Goal: Task Accomplishment & Management: Manage account settings

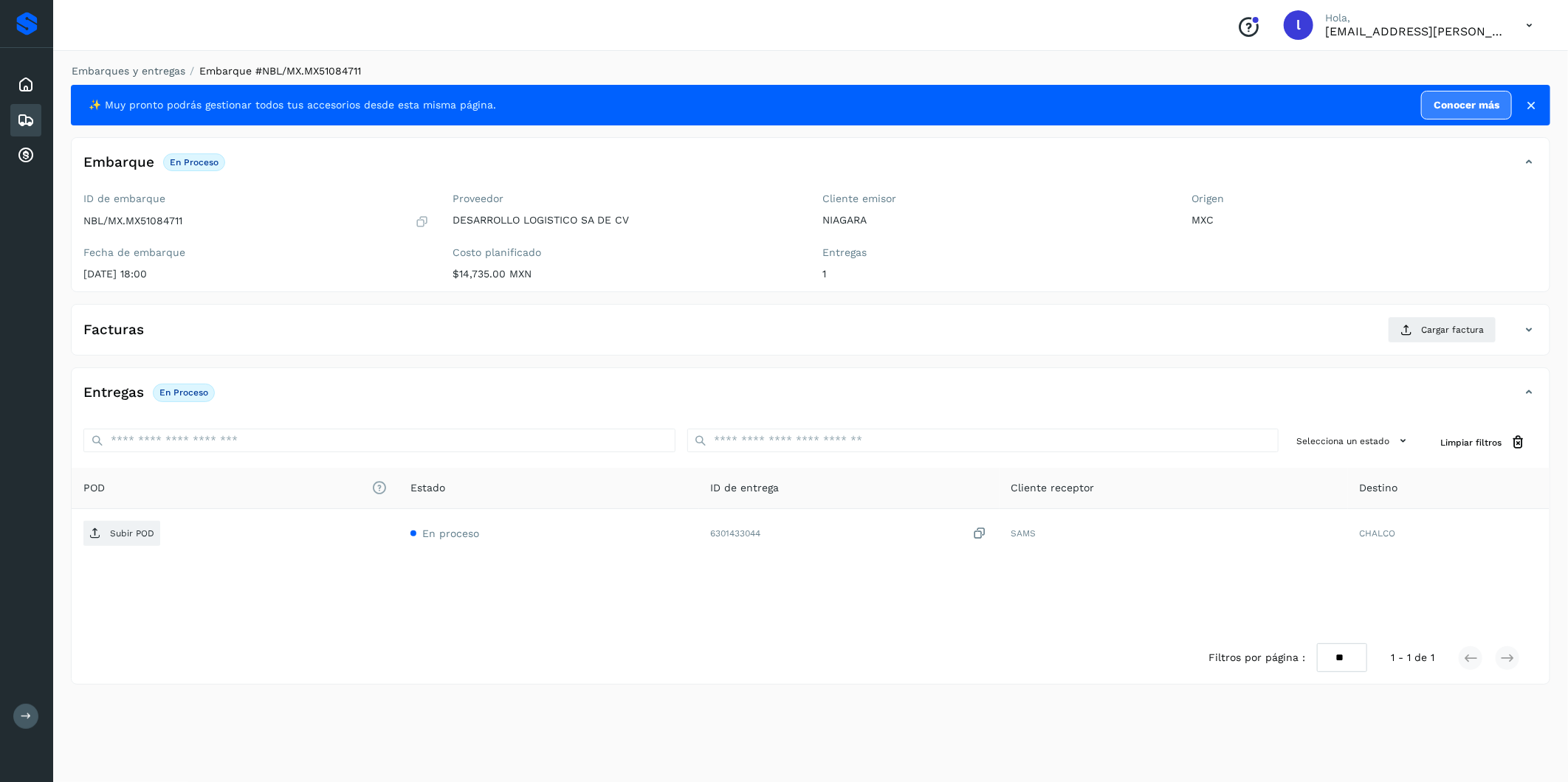
click at [22, 123] on icon at bounding box center [26, 120] width 18 height 18
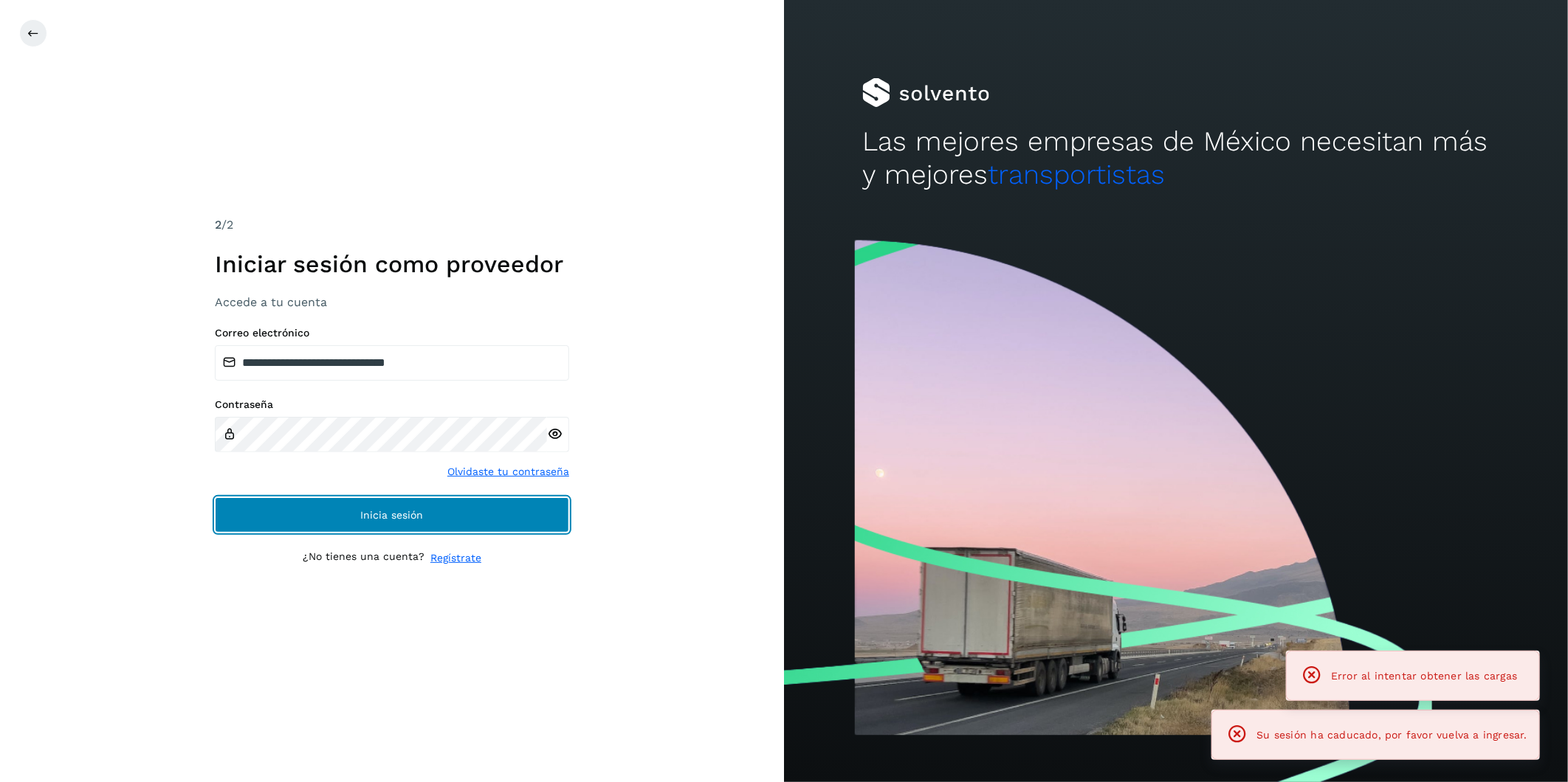
click at [439, 516] on button "Inicia sesión" at bounding box center [392, 515] width 354 height 36
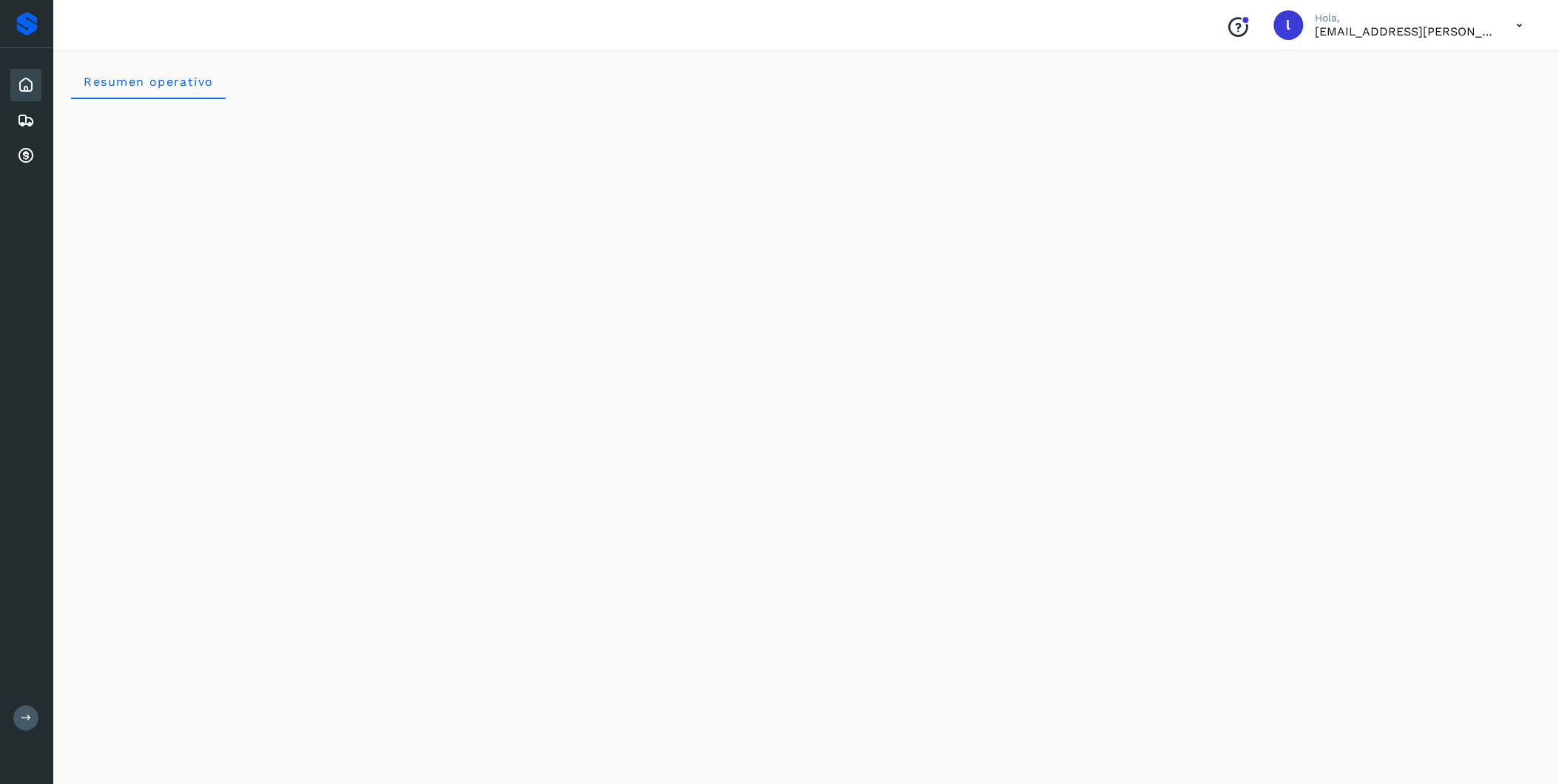
drag, startPoint x: 34, startPoint y: 120, endPoint x: 45, endPoint y: 121, distance: 11.0
click at [33, 120] on icon at bounding box center [26, 120] width 18 height 18
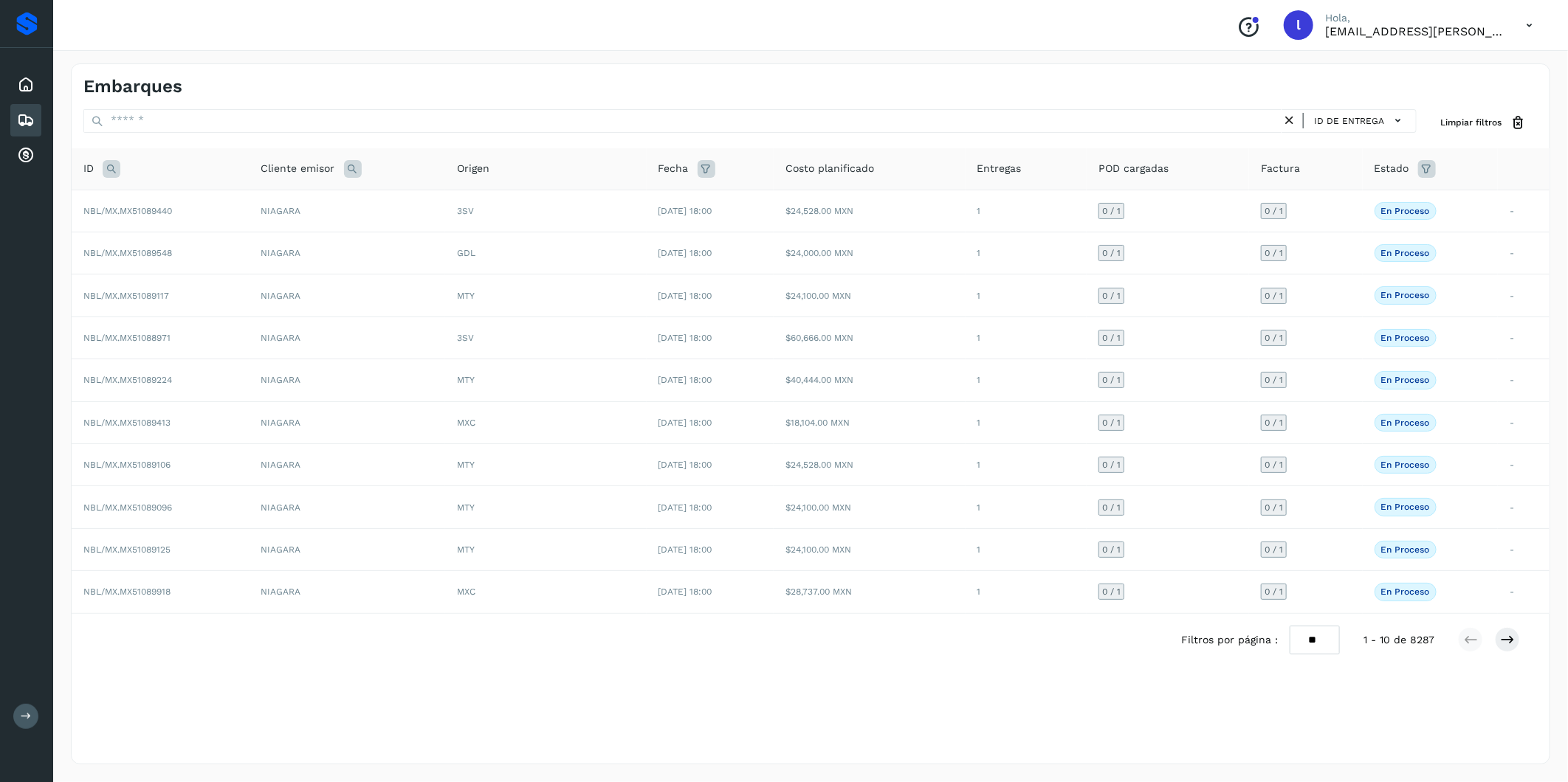
click at [113, 170] on icon at bounding box center [111, 169] width 18 height 18
click at [183, 208] on input "text" at bounding box center [209, 205] width 181 height 23
paste input "**********"
type input "**********"
click at [248, 233] on button "Buscar" at bounding box center [247, 243] width 105 height 26
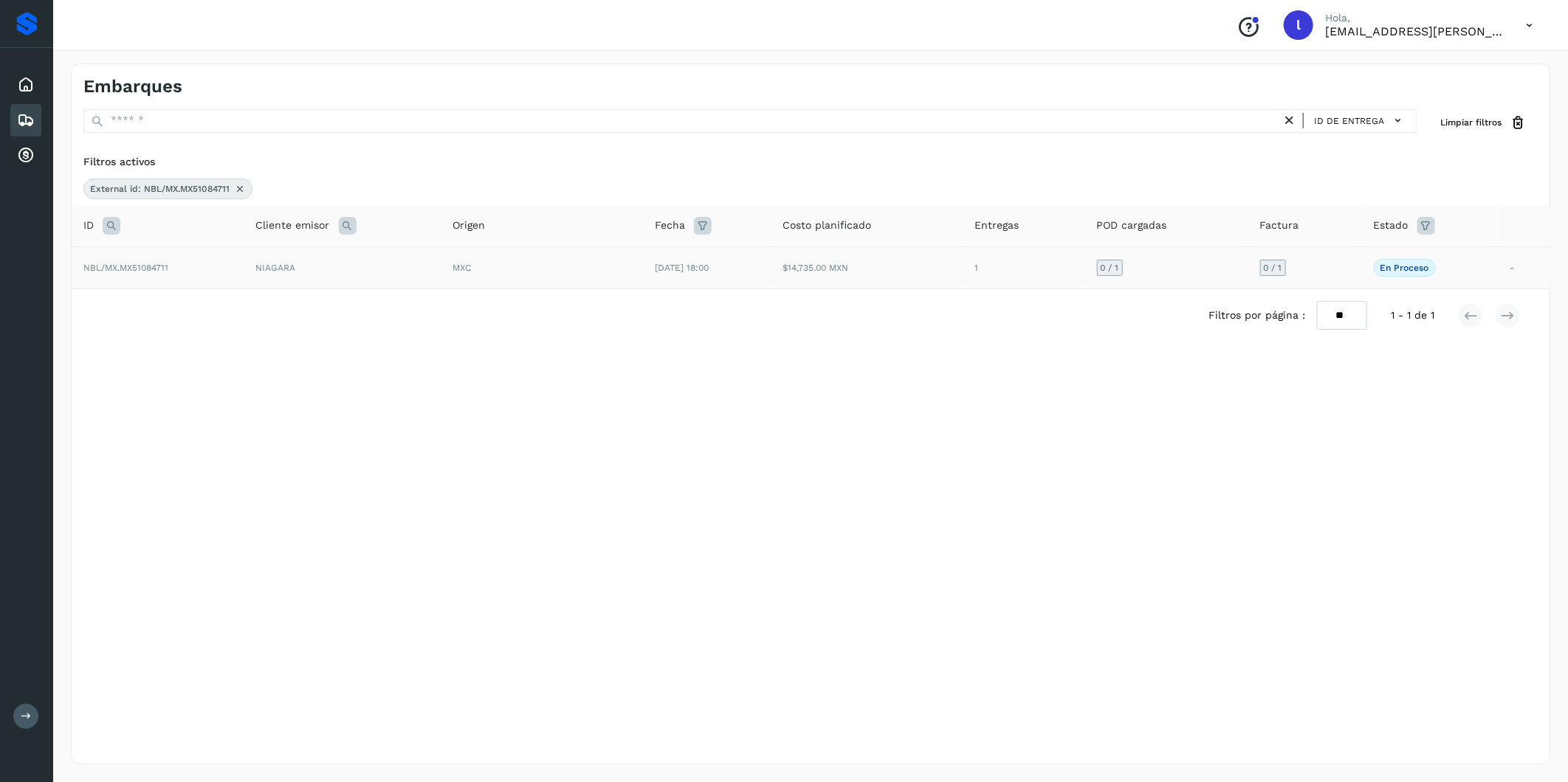
click at [147, 267] on span "NBL/MX.MX51084711" at bounding box center [126, 267] width 85 height 10
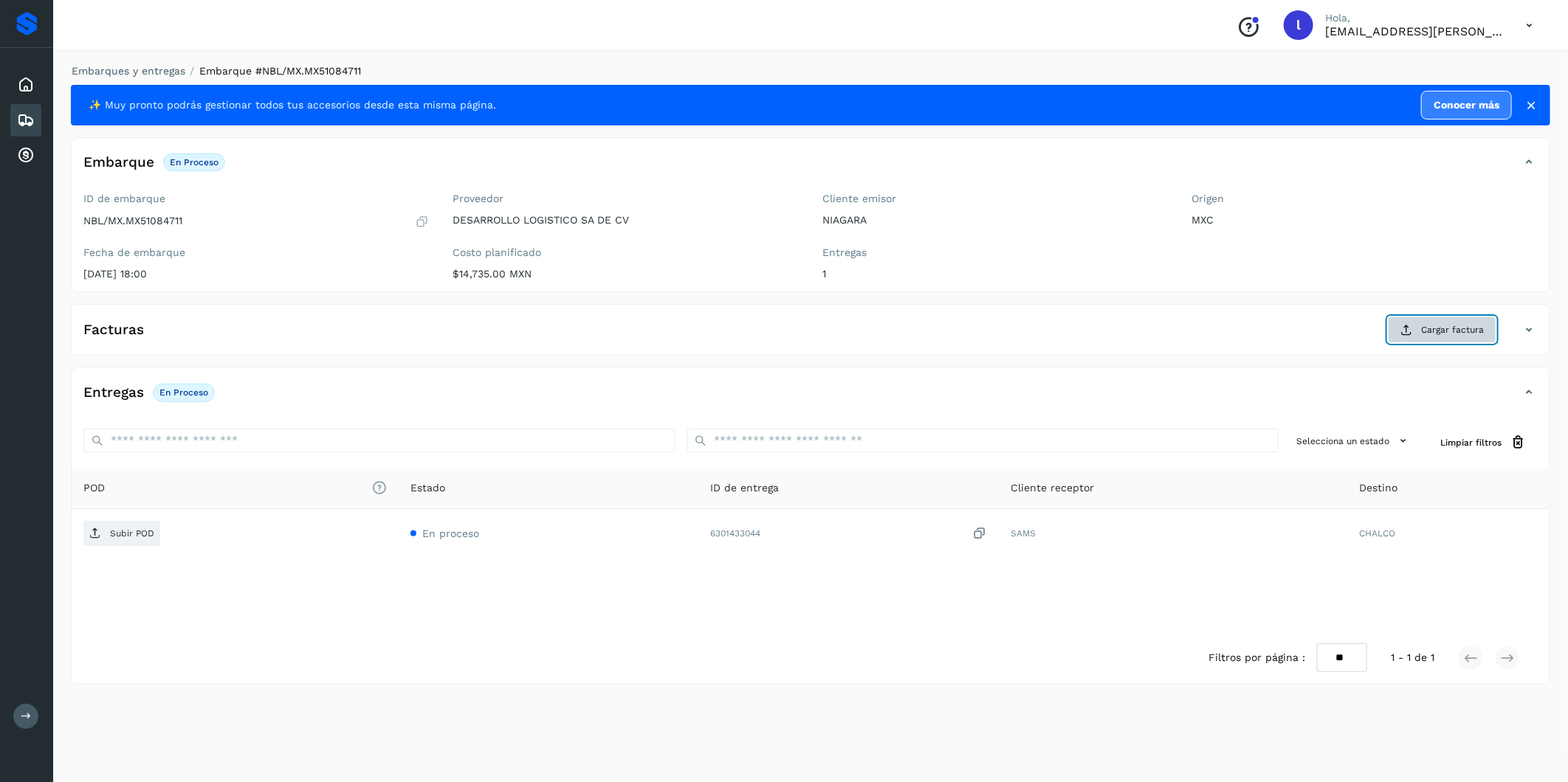
click at [1100, 333] on span "Cargar factura" at bounding box center [1452, 329] width 63 height 13
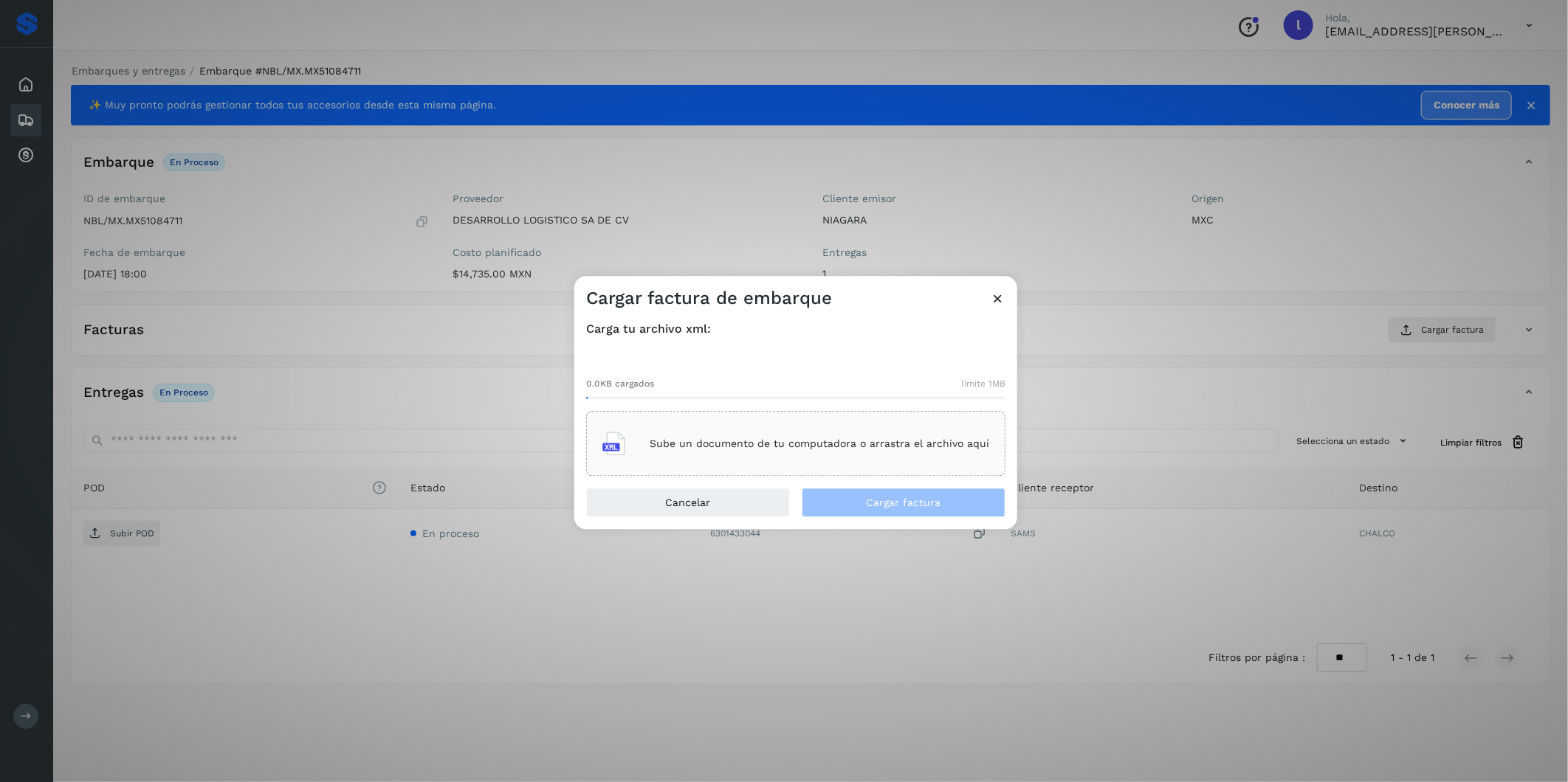
click at [891, 440] on p "Sube un documento de tu computadora o arrastra el archivo aquí" at bounding box center [820, 444] width 340 height 12
click at [927, 499] on span "Cargar factura" at bounding box center [904, 503] width 74 height 10
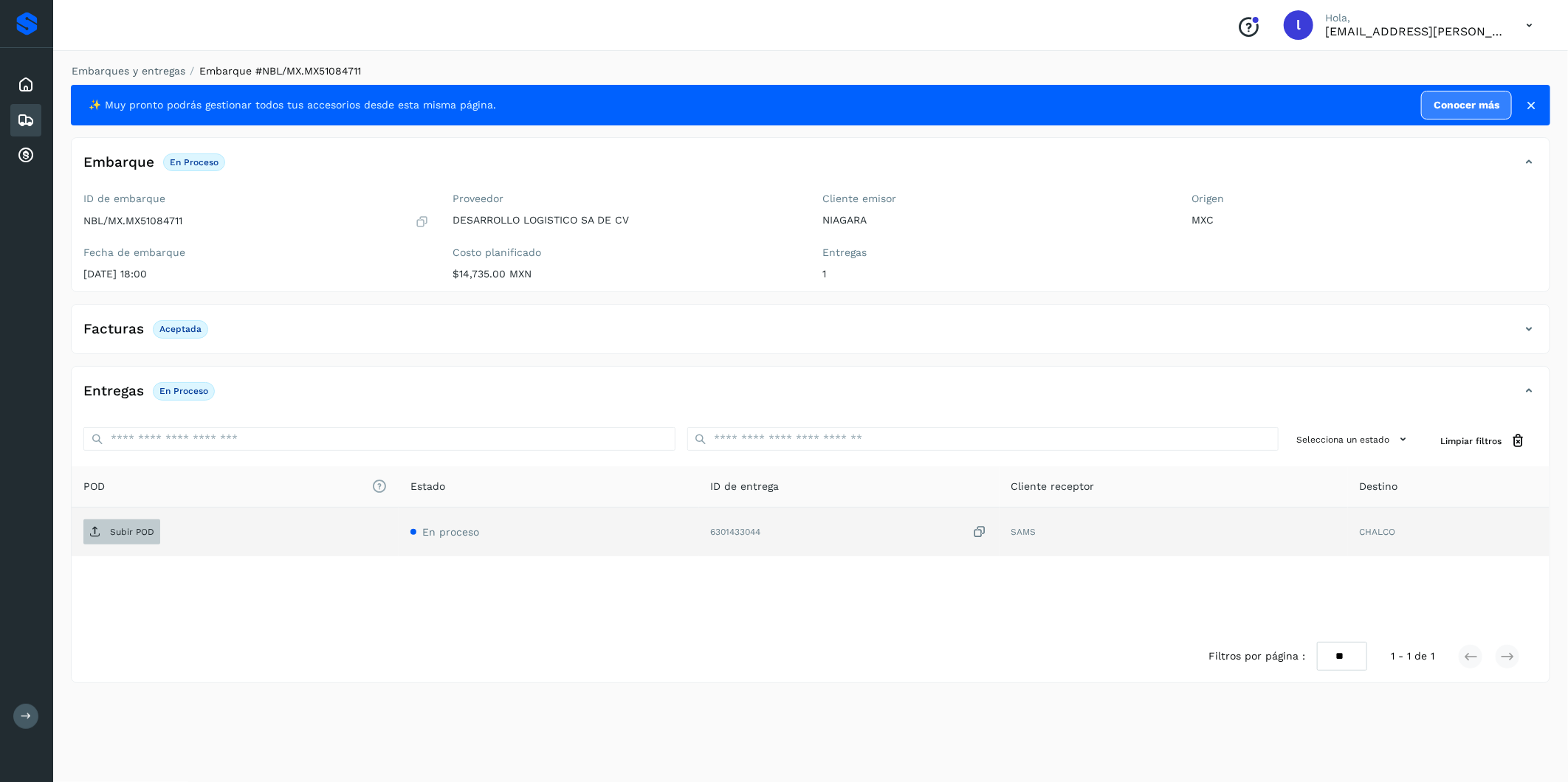
click at [150, 525] on span "Subir POD" at bounding box center [122, 532] width 77 height 23
